Goal: Task Accomplishment & Management: Complete application form

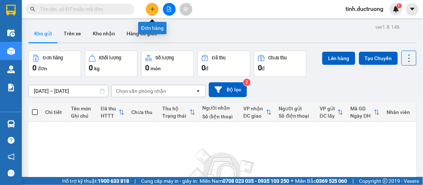
click at [155, 12] on button at bounding box center [152, 9] width 13 height 13
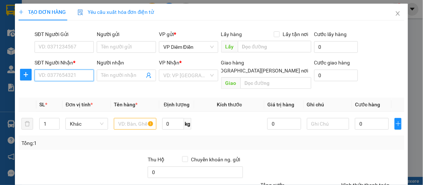
click at [76, 75] on input "SĐT Người Nhận *" at bounding box center [64, 75] width 59 height 12
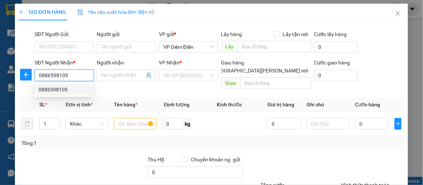
click at [64, 88] on div "0886598105" at bounding box center [64, 89] width 50 height 8
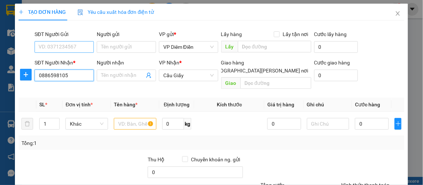
type input "0886598105"
click at [70, 49] on input "SĐT Người Gửi" at bounding box center [64, 47] width 59 height 12
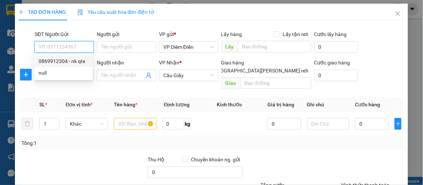
click at [75, 64] on div "0869912304 - nk qte" at bounding box center [64, 61] width 50 height 8
type input "0869912304"
type input "nk qte"
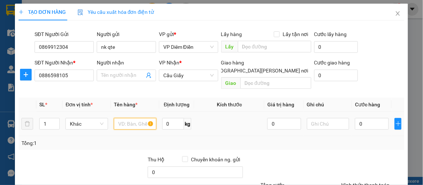
click at [134, 118] on input "text" at bounding box center [135, 124] width 43 height 12
drag, startPoint x: 149, startPoint y: 114, endPoint x: 141, endPoint y: 121, distance: 10.3
click at [141, 121] on input "1 hoopj rawng" at bounding box center [135, 124] width 43 height 12
type input "ra"
drag, startPoint x: 128, startPoint y: 116, endPoint x: 114, endPoint y: 113, distance: 14.1
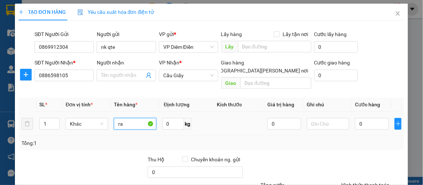
click at [114, 118] on input "ra" at bounding box center [135, 124] width 43 height 12
type input "1 hop rang"
click at [371, 118] on input "0" at bounding box center [372, 124] width 34 height 12
type input "3"
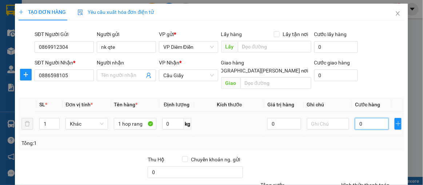
type input "3"
type input "30"
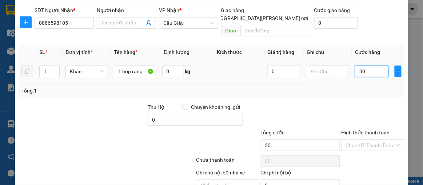
scroll to position [80, 0]
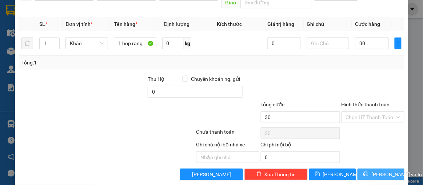
type input "30.000"
click at [363, 171] on icon "printer" at bounding box center [365, 173] width 5 height 5
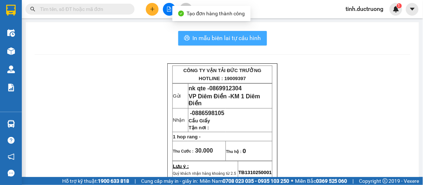
click at [253, 36] on span "In mẫu biên lai tự cấu hình" at bounding box center [227, 37] width 68 height 9
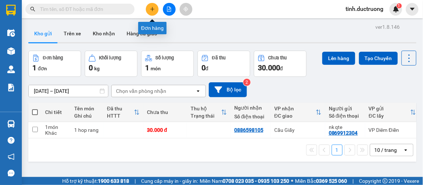
click at [154, 8] on icon "plus" at bounding box center [152, 9] width 5 height 5
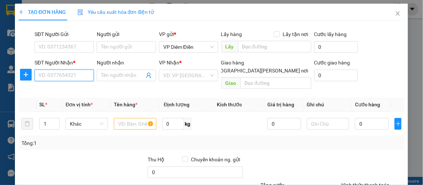
click at [81, 72] on input "SĐT Người Nhận *" at bounding box center [64, 75] width 59 height 12
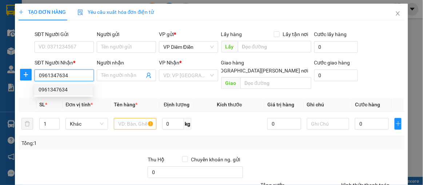
click at [49, 88] on div "0961347634" at bounding box center [64, 89] width 50 height 8
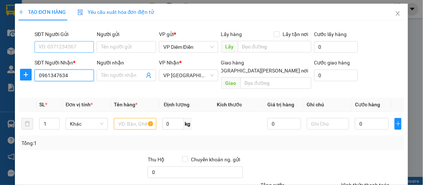
type input "0961347634"
click at [82, 43] on input "SĐT Người Gửi" at bounding box center [64, 47] width 59 height 12
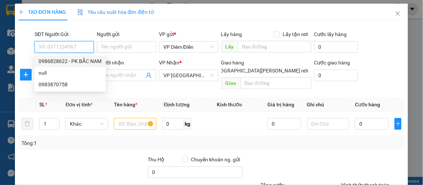
click at [77, 60] on div "0986828622 - PK BẮC NAM" at bounding box center [70, 61] width 63 height 8
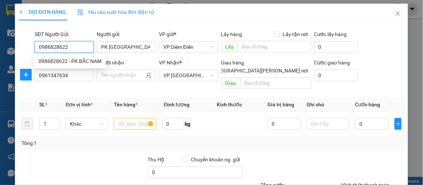
type input "0986828622"
type input "PK [GEOGRAPHIC_DATA]"
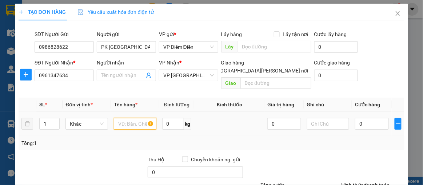
click at [132, 118] on input "text" at bounding box center [135, 124] width 43 height 12
type input "1 hop rang"
click at [369, 118] on input "0" at bounding box center [372, 124] width 34 height 12
type input "3"
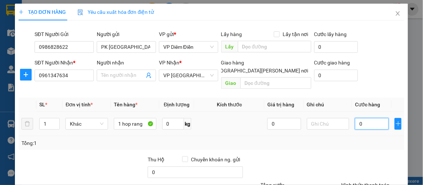
type input "3"
type input "30"
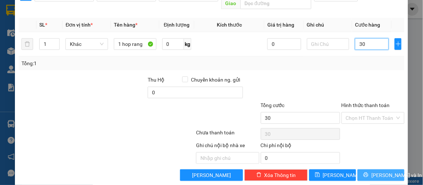
scroll to position [80, 0]
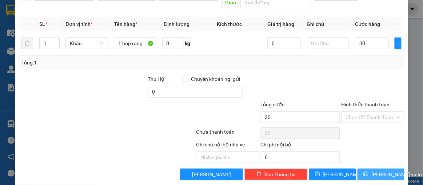
type input "30.000"
click at [367, 168] on button "[PERSON_NAME] và In" at bounding box center [380, 174] width 47 height 12
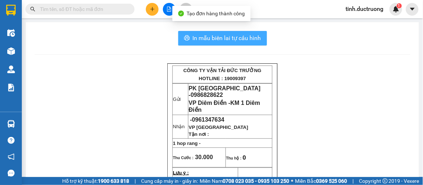
click at [258, 31] on button "In mẫu biên lai tự cấu hình" at bounding box center [222, 38] width 89 height 15
